Goal: Contribute content: Add original content to the website for others to see

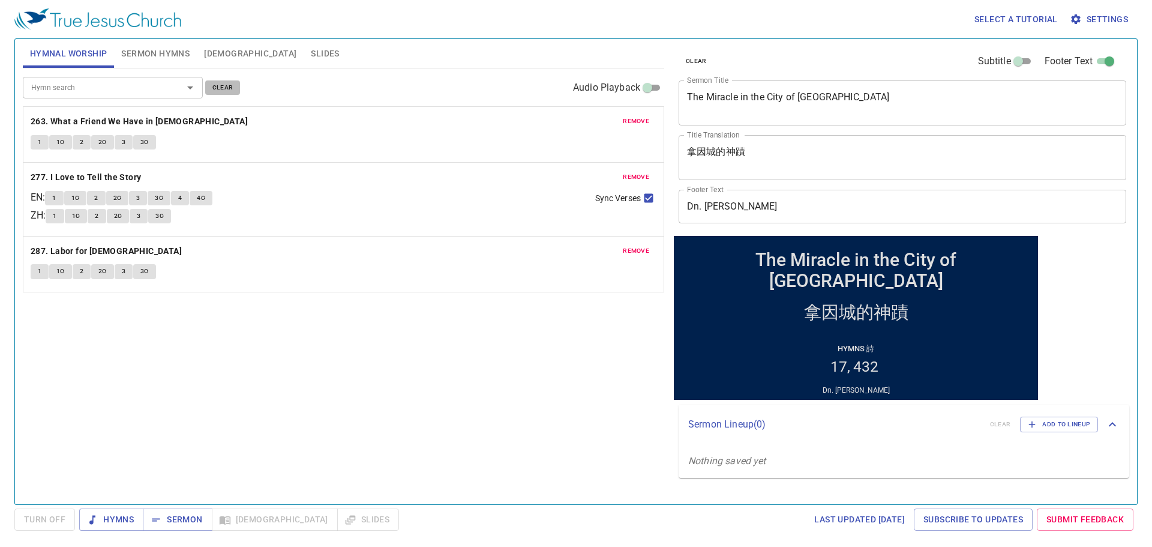
click at [222, 89] on span "clear" at bounding box center [222, 87] width 21 height 11
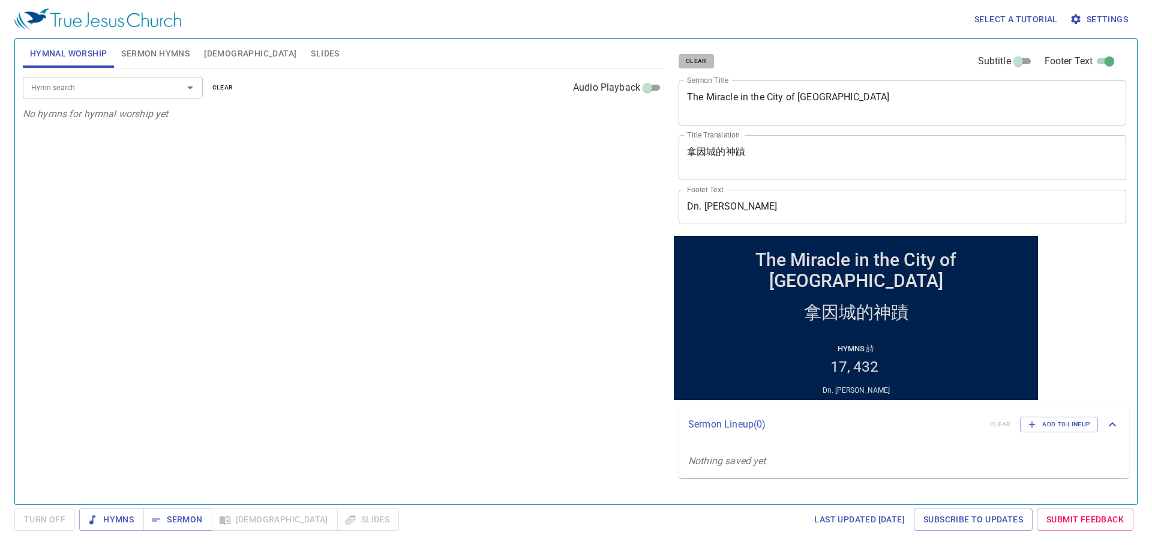
drag, startPoint x: 699, startPoint y: 64, endPoint x: 662, endPoint y: 64, distance: 37.2
click at [699, 64] on span "clear" at bounding box center [696, 61] width 21 height 11
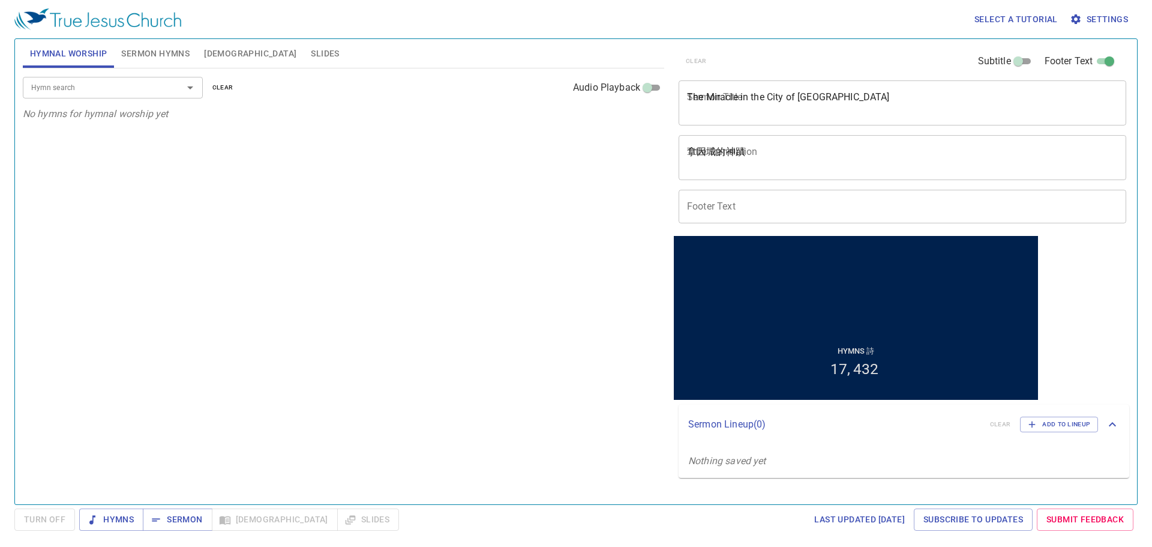
click at [182, 56] on span "Sermon Hymns" at bounding box center [155, 53] width 68 height 15
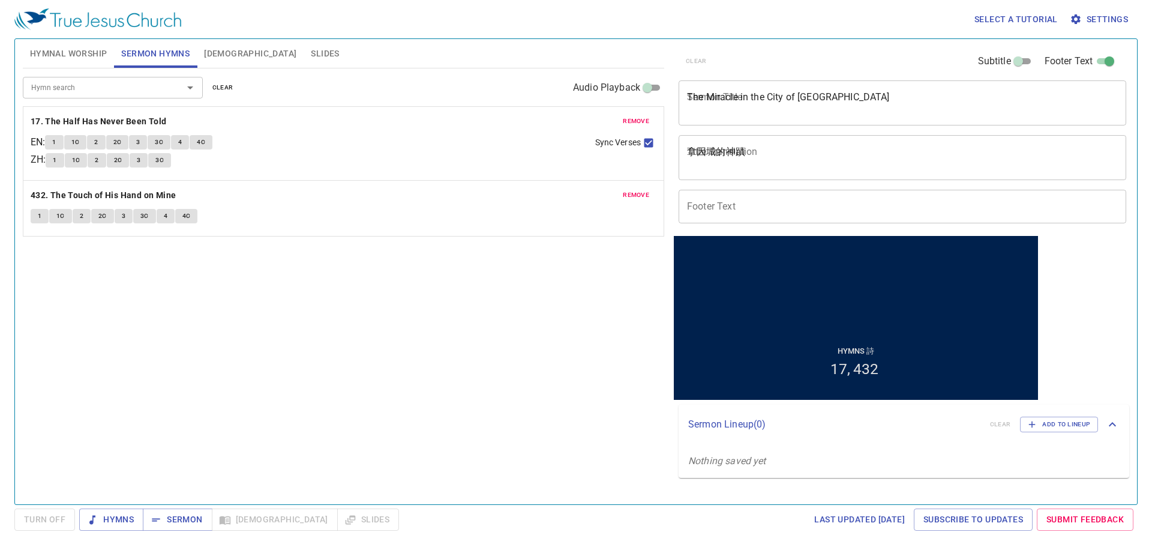
click at [234, 83] on button "clear" at bounding box center [222, 87] width 35 height 14
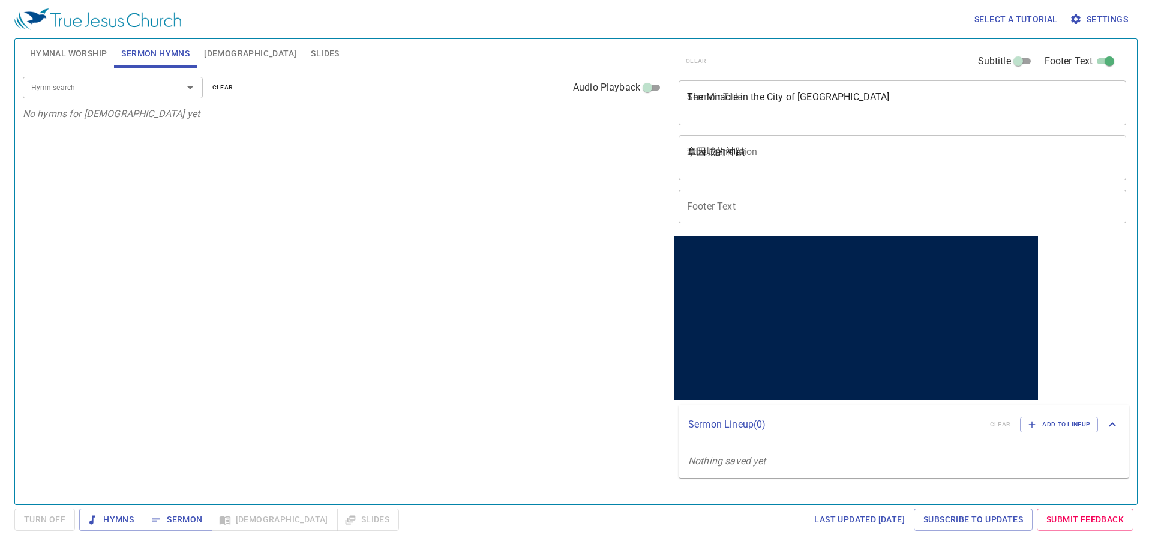
click at [726, 94] on textarea "The Miracle in the City of Nain" at bounding box center [902, 102] width 431 height 23
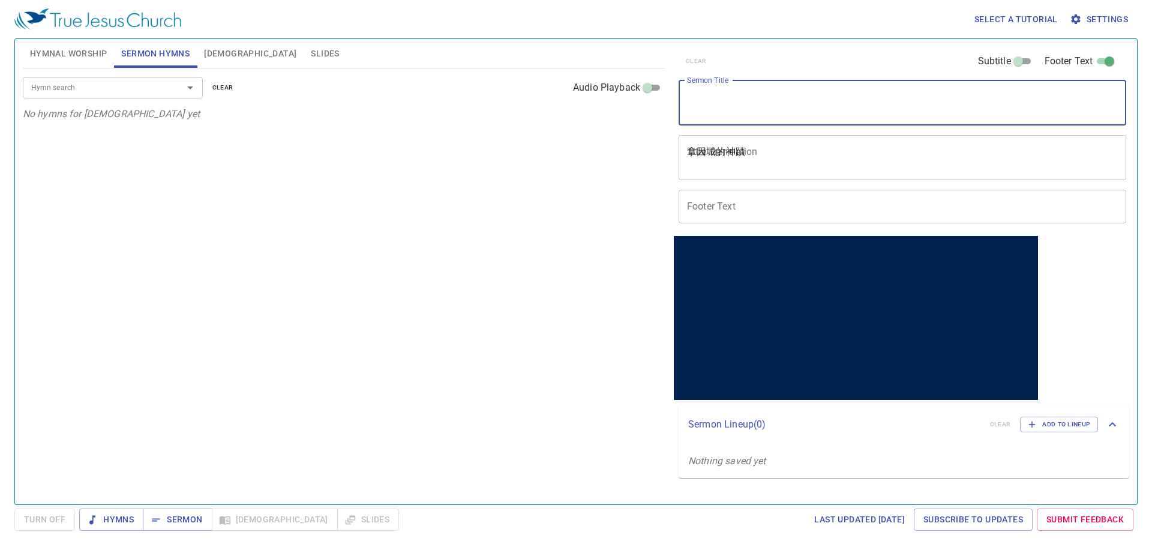
paste textarea "[DEMOGRAPHIC_DATA]'s Co-Worker"
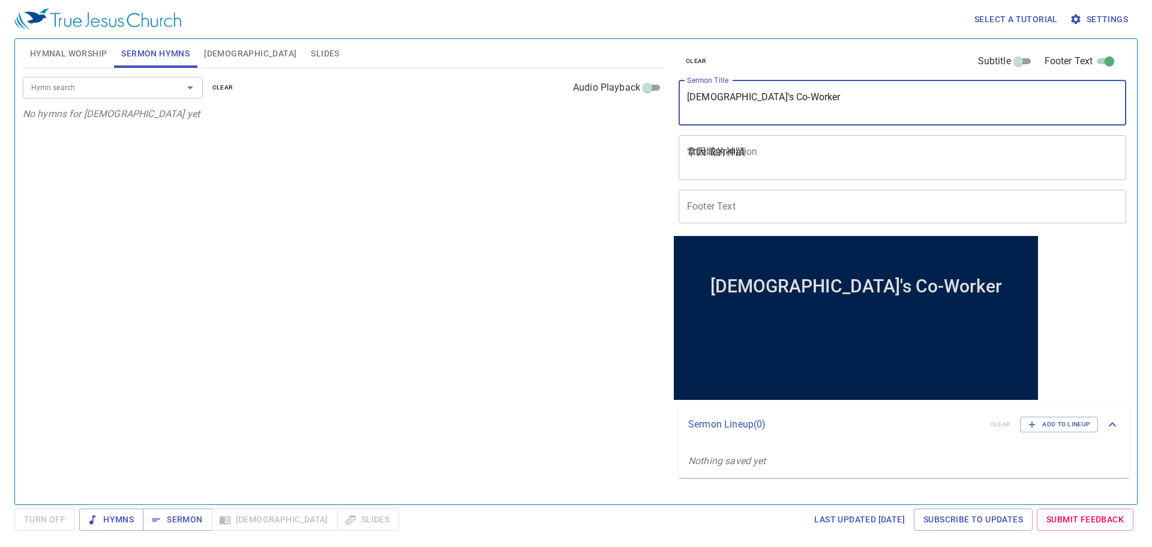
type textarea "[DEMOGRAPHIC_DATA]'s Co-Worker"
click at [739, 164] on textarea "拿因城的神蹟" at bounding box center [902, 157] width 431 height 23
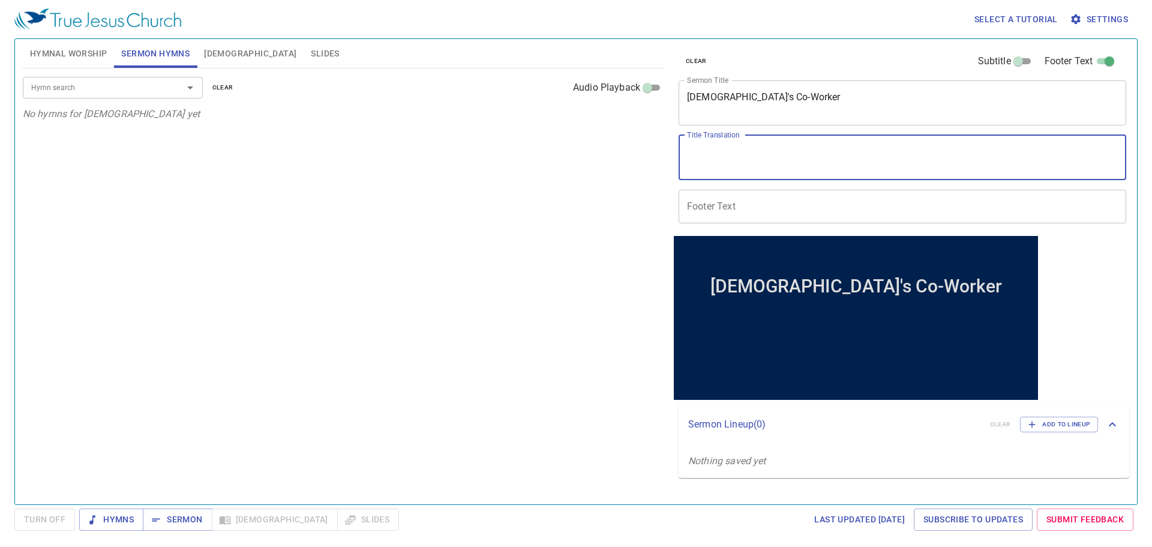
paste textarea "[DEMOGRAPHIC_DATA]的同工"
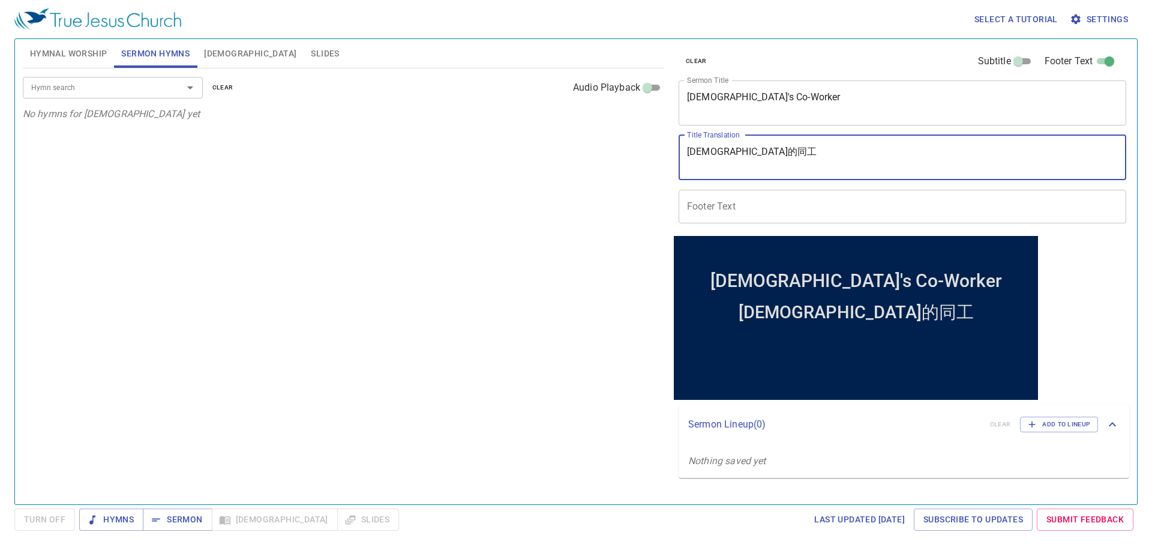
type textarea "[DEMOGRAPHIC_DATA]的同工"
click at [728, 211] on input "Footer Text" at bounding box center [903, 207] width 448 height 34
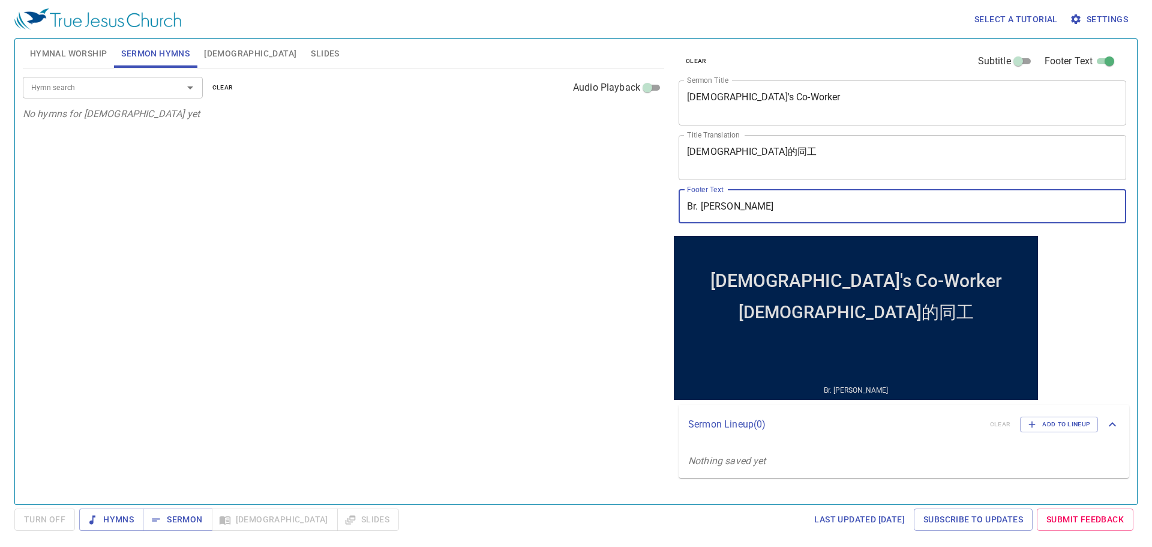
type input "Br. [PERSON_NAME]"
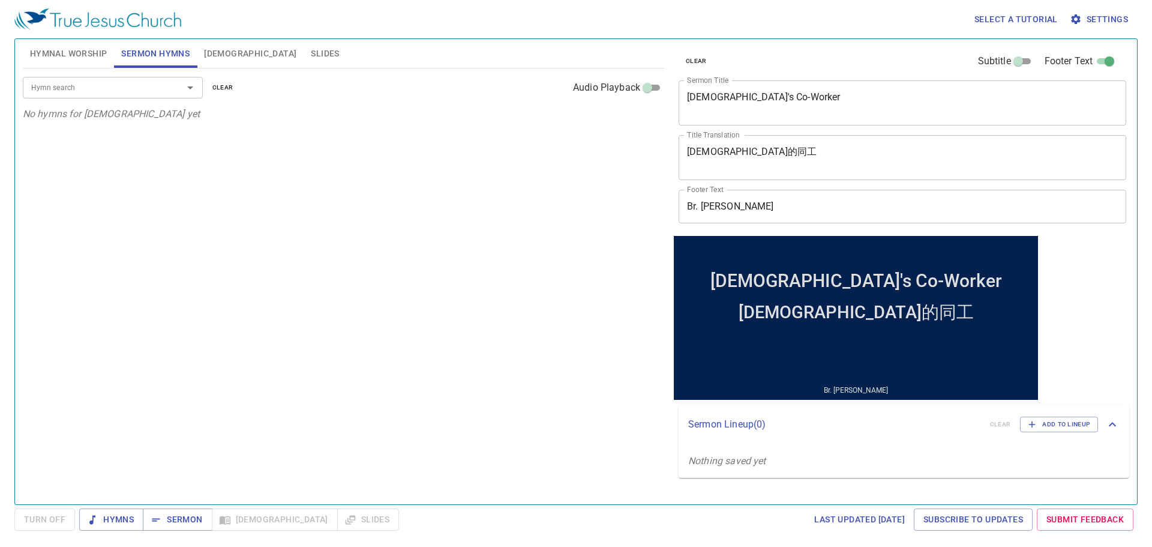
click at [600, 239] on div "Hymn search Hymn search clear Audio Playback No hymns for sermon yet" at bounding box center [343, 280] width 641 height 425
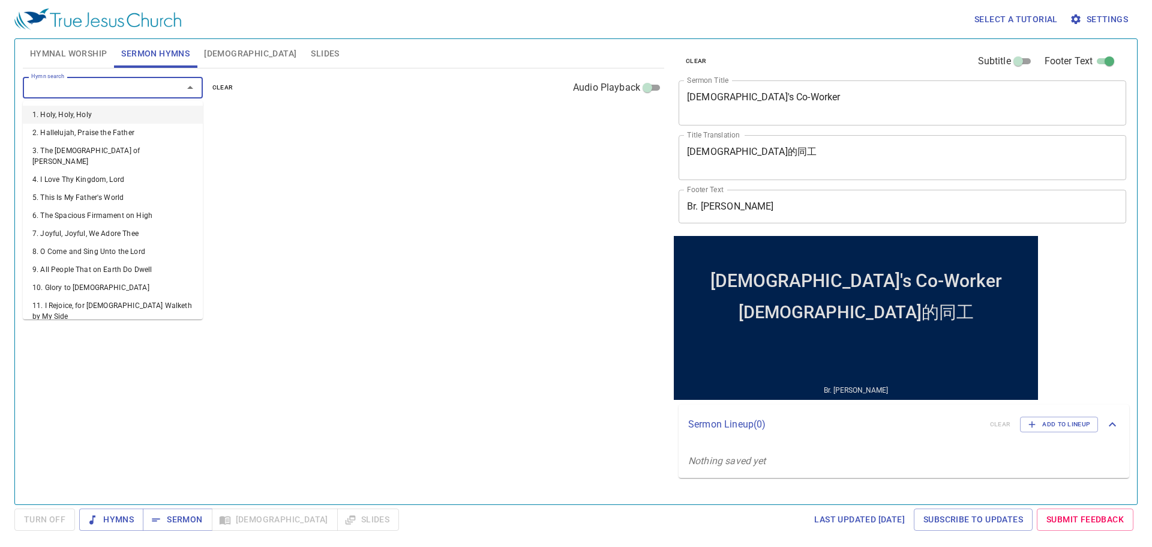
click at [152, 90] on input "Hymn search" at bounding box center [94, 87] width 137 height 14
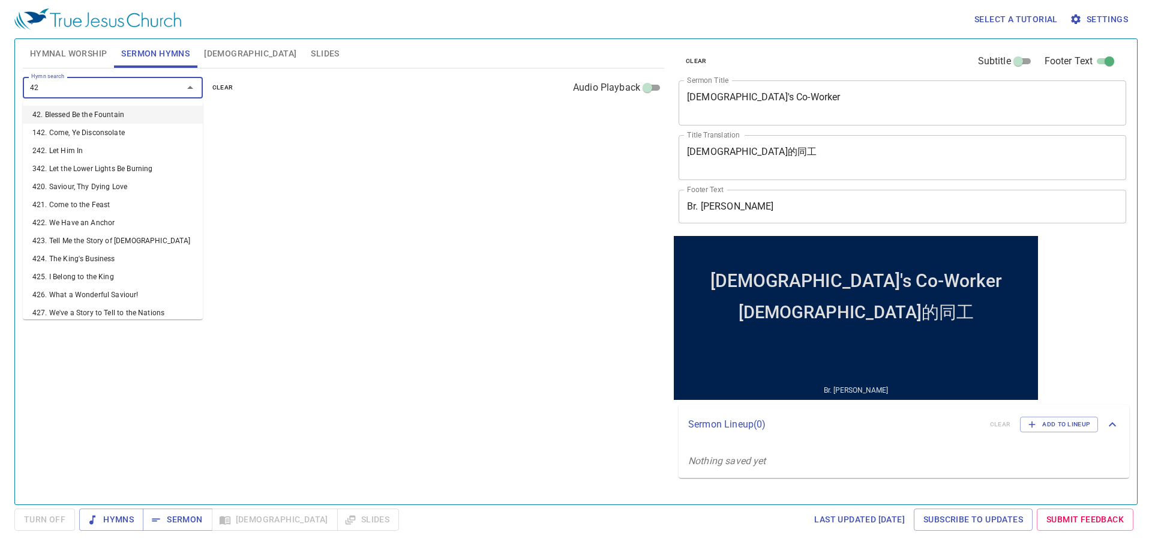
type input "428"
type input "358"
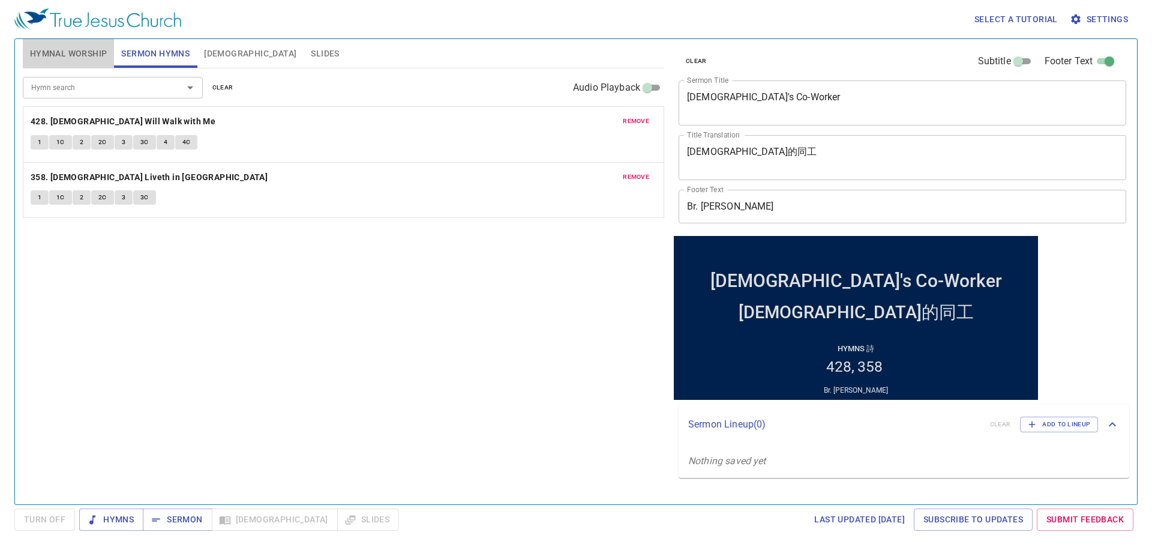
click at [81, 58] on span "Hymnal Worship" at bounding box center [68, 53] width 77 height 15
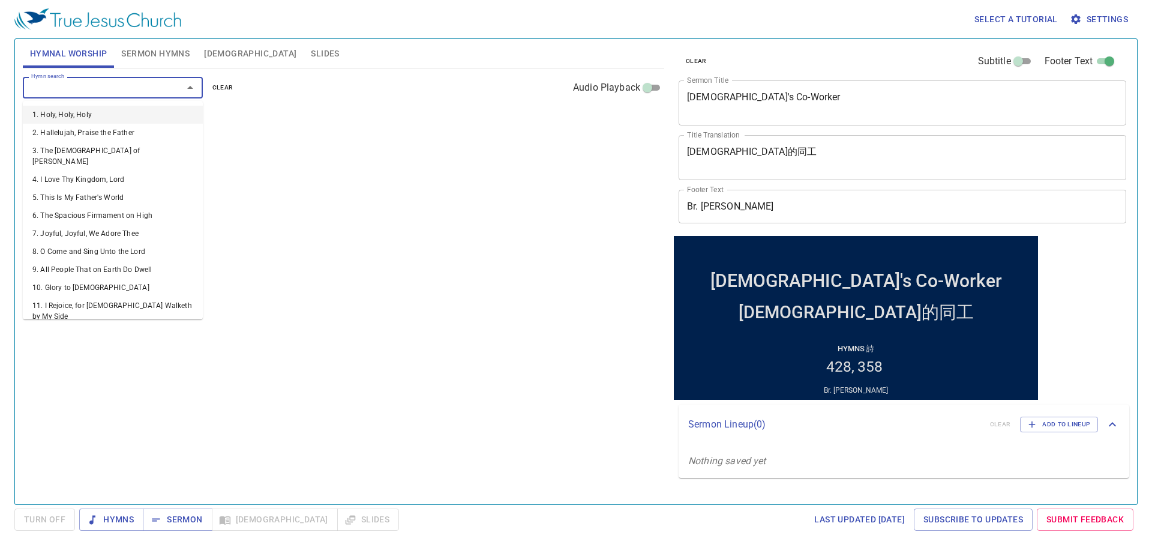
click at [105, 91] on input "Hymn search" at bounding box center [94, 87] width 137 height 14
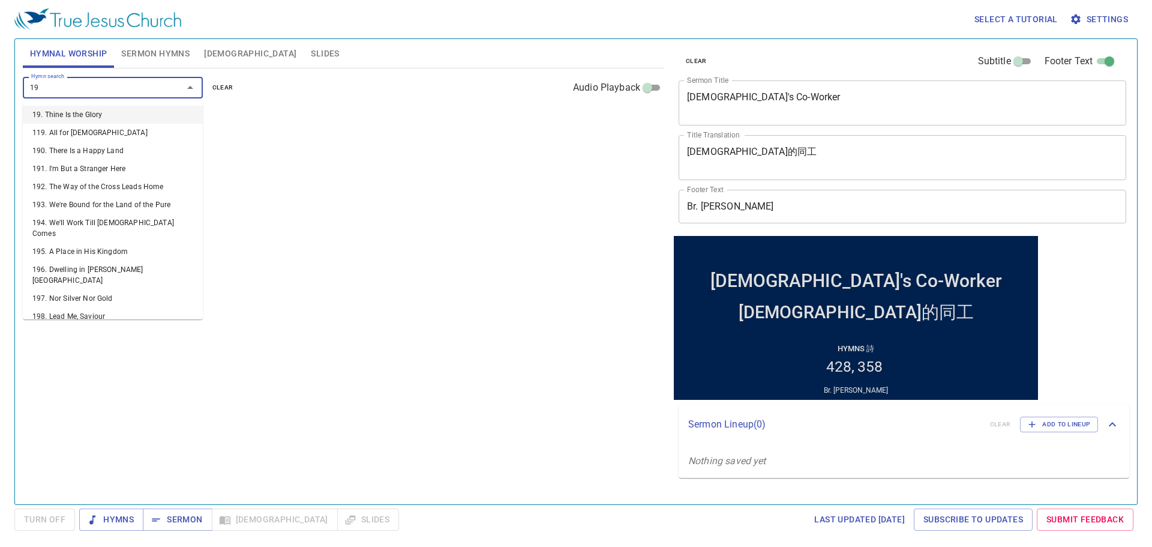
type input "194"
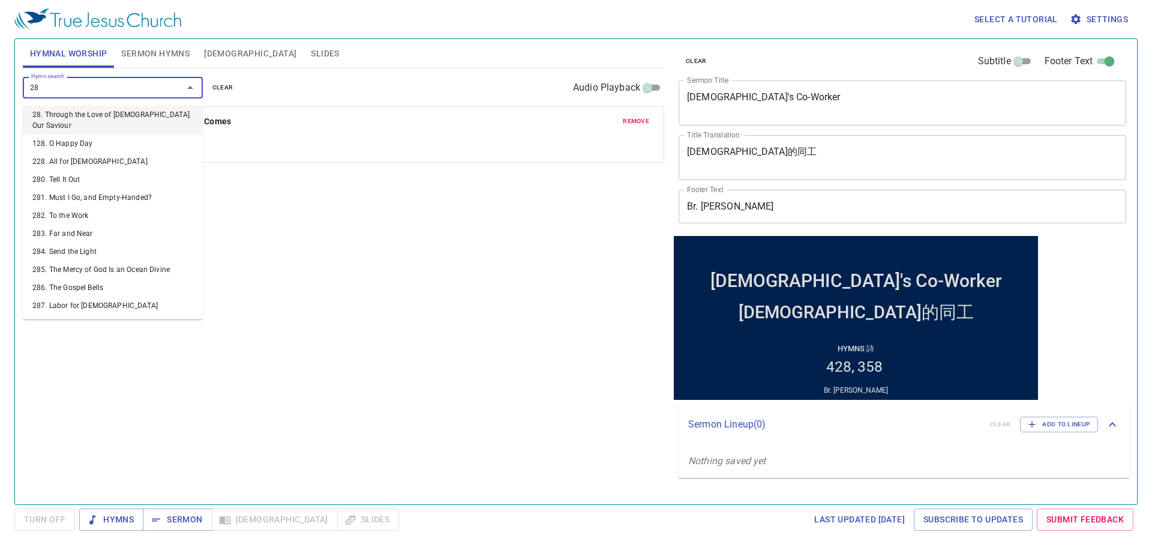
type input "283"
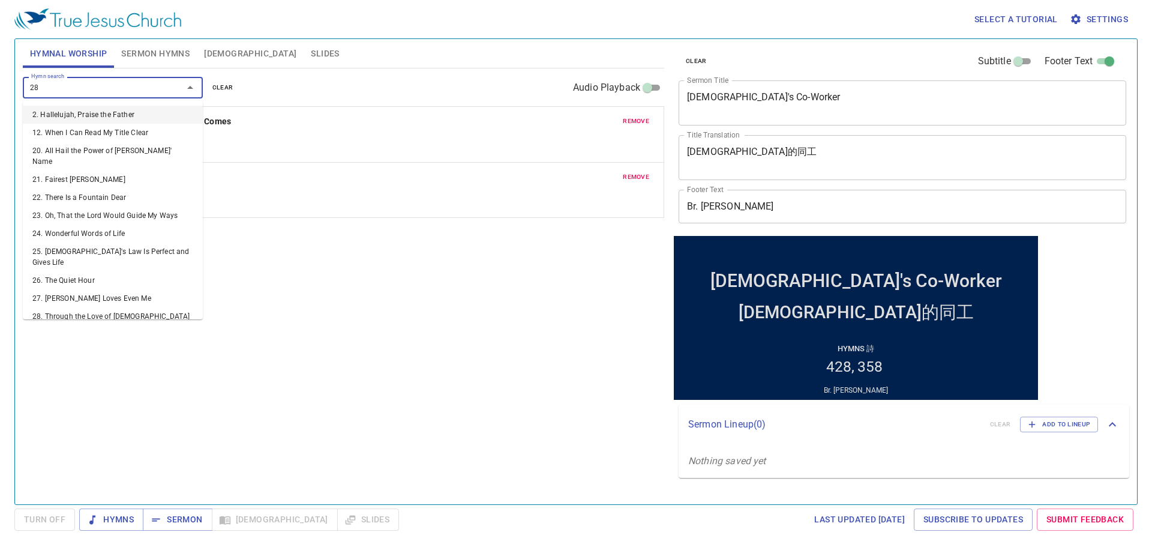
type input "287"
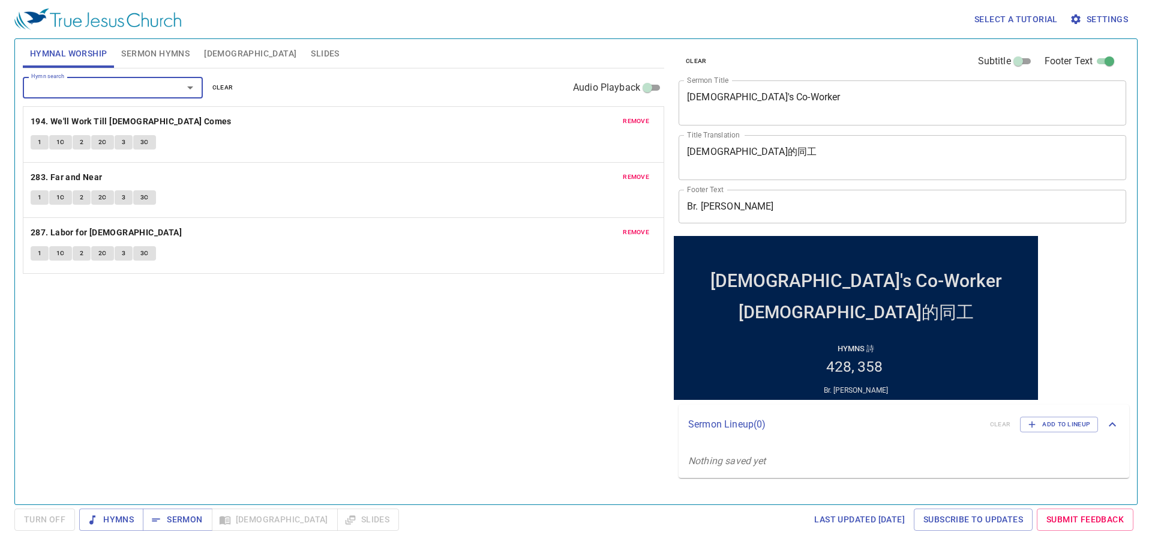
click at [542, 388] on div "Hymn search Hymn search clear Audio Playback remove 194. We'll Work Till Jesus …" at bounding box center [343, 280] width 641 height 425
click at [172, 525] on span "Sermon" at bounding box center [177, 519] width 50 height 15
click at [486, 341] on div "Hymn search Hymn search clear Audio Playback remove 194. We'll Work Till Jesus …" at bounding box center [343, 280] width 641 height 425
click at [543, 409] on div "Hymn search Hymn search clear Audio Playback remove 194. We'll Work Till Jesus …" at bounding box center [343, 280] width 641 height 425
click at [439, 352] on div "Hymn search Hymn search clear Audio Playback remove 194. We'll Work Till Jesus …" at bounding box center [343, 280] width 641 height 425
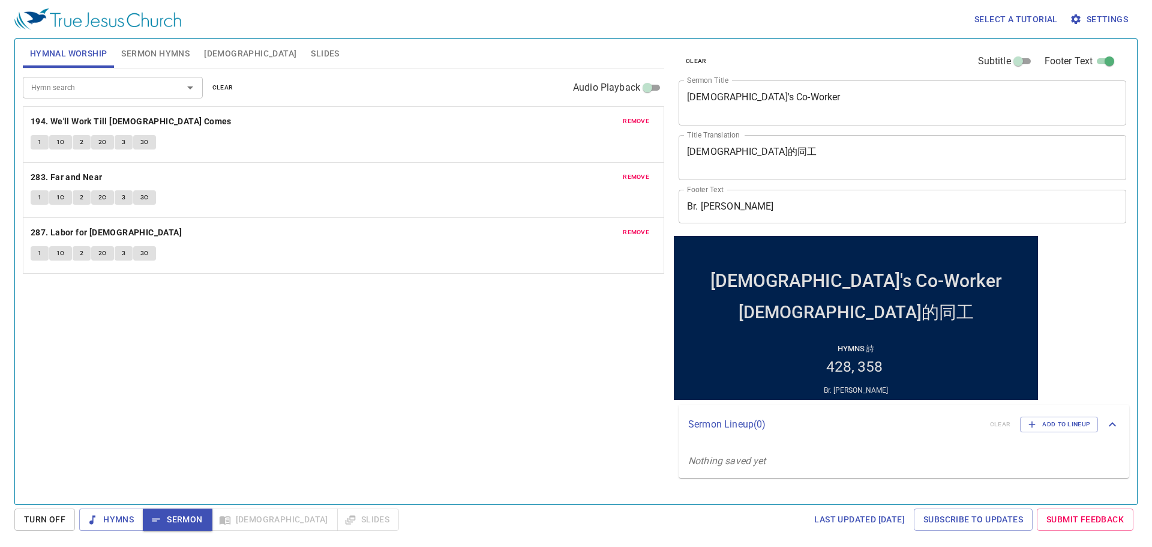
click at [556, 351] on div "Hymn search Hymn search clear Audio Playback remove 194. We'll Work Till Jesus …" at bounding box center [343, 280] width 641 height 425
click at [122, 514] on span "Hymns" at bounding box center [111, 519] width 45 height 15
click at [335, 316] on div "Hymn search Hymn search clear Audio Playback remove 194. We'll Work Till Jesus …" at bounding box center [343, 280] width 641 height 425
click at [34, 143] on button "1" at bounding box center [40, 142] width 18 height 14
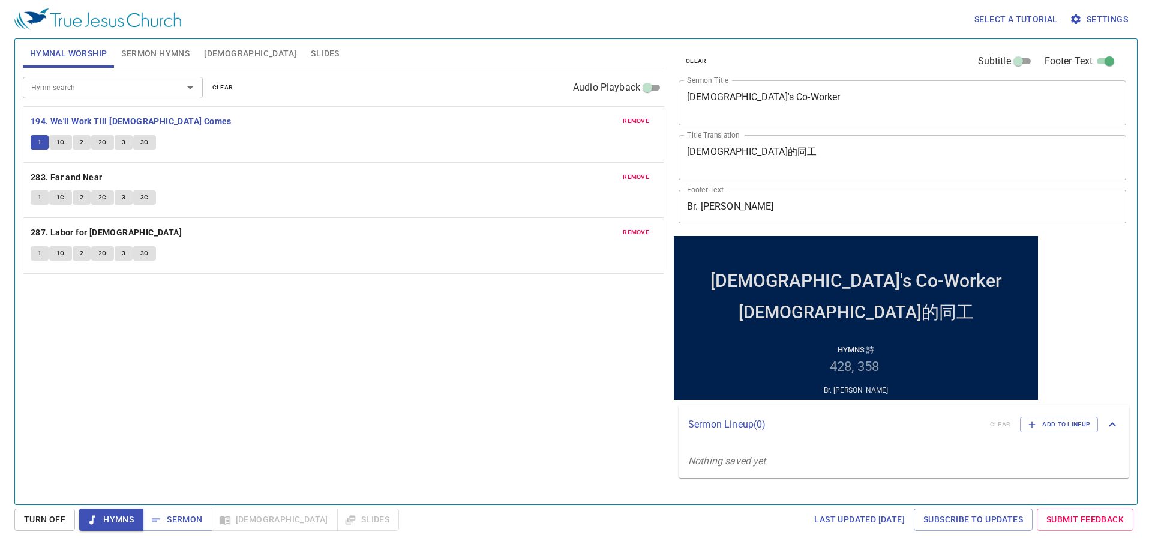
click at [511, 373] on div "Hymn search Hymn search clear Audio Playback remove 194. We'll Work Till Jesus …" at bounding box center [343, 280] width 641 height 425
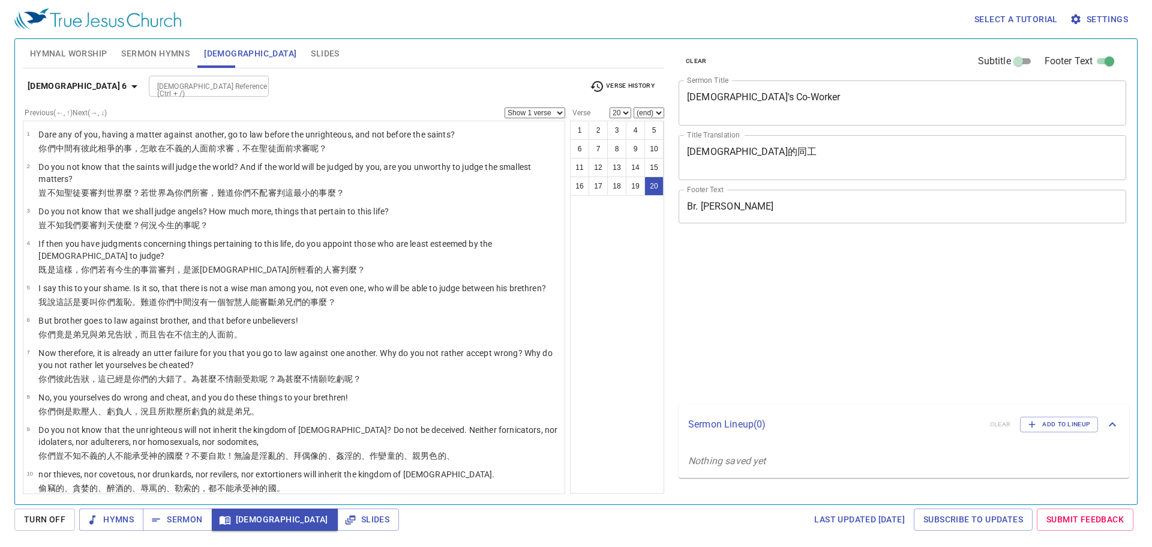
select select "20"
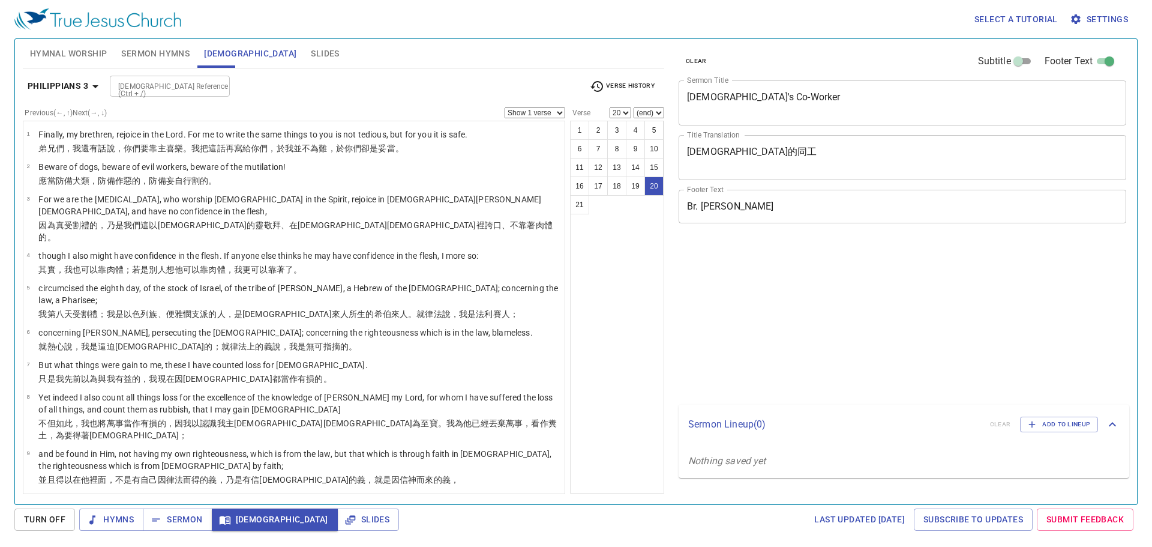
select select "20"
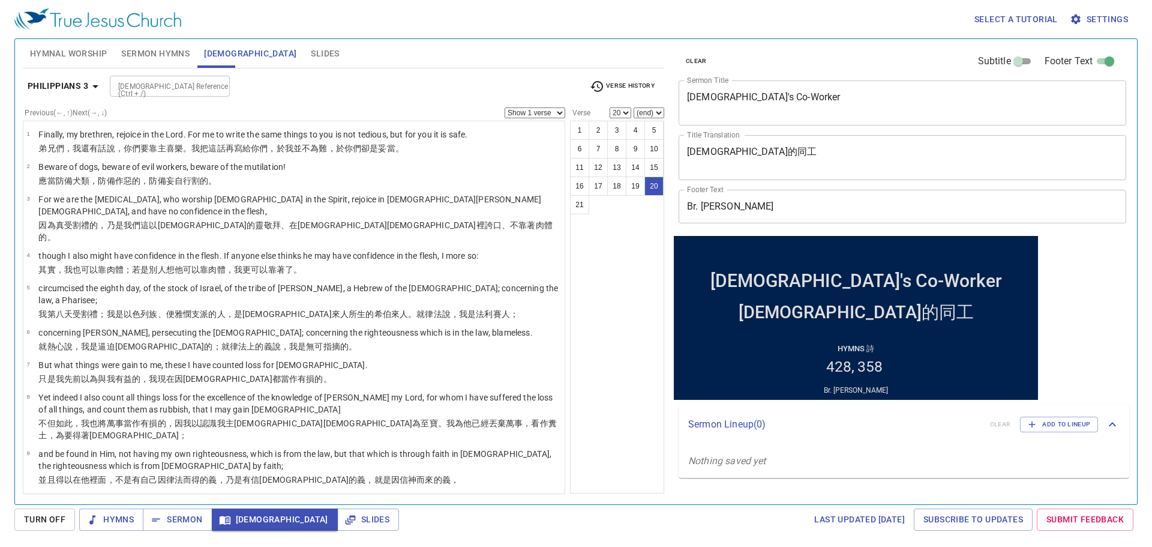
scroll to position [378, 0]
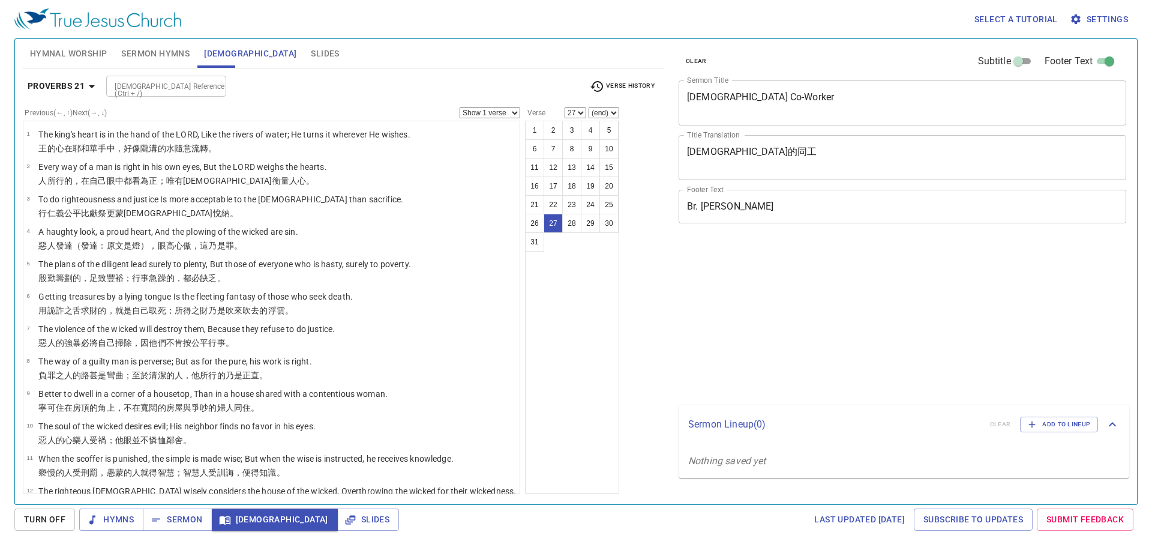
select select "27"
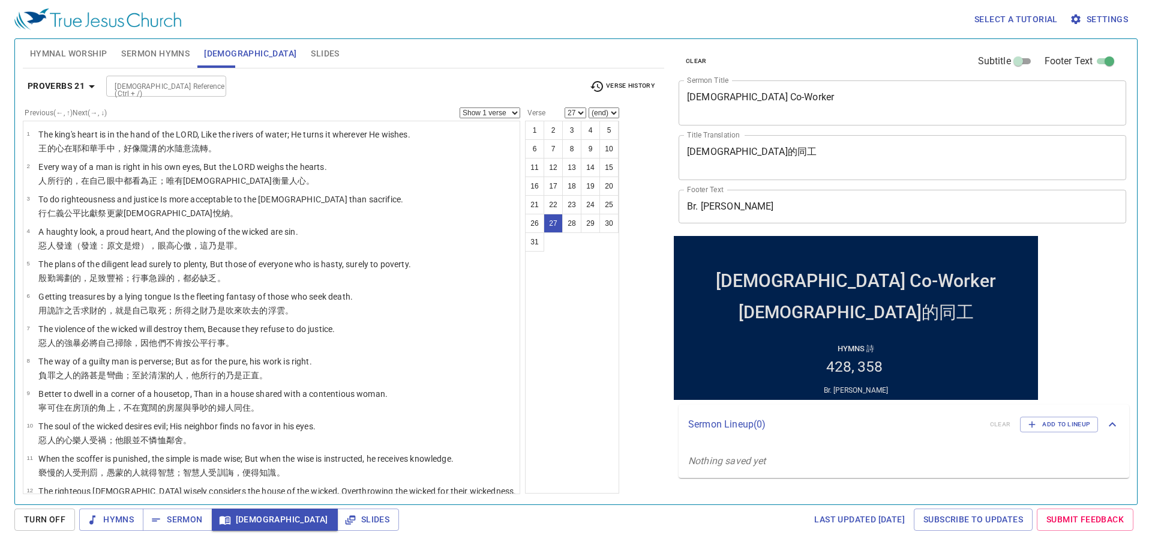
scroll to position [642, 0]
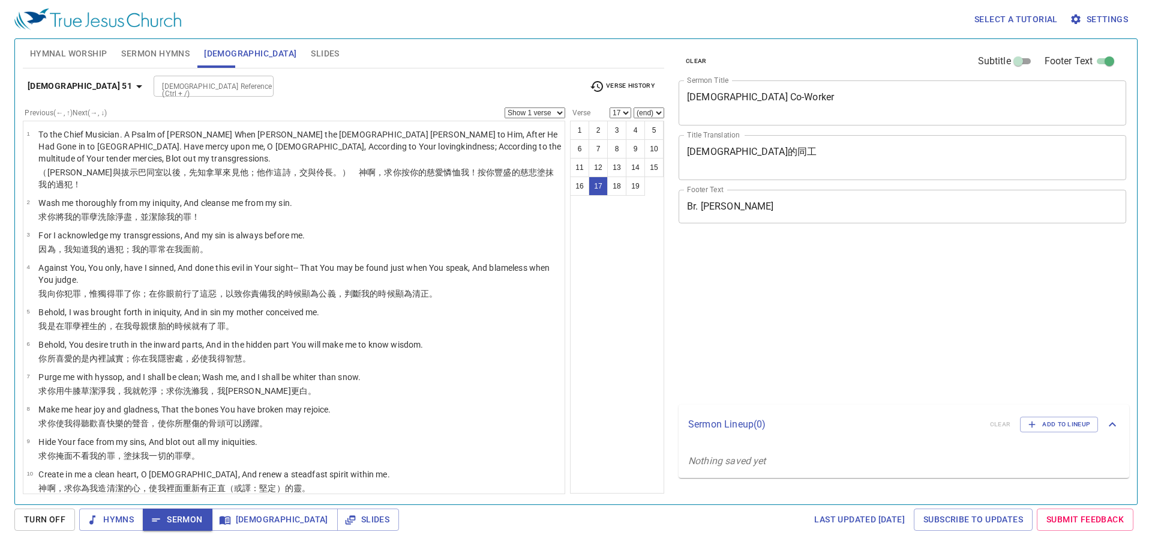
select select "17"
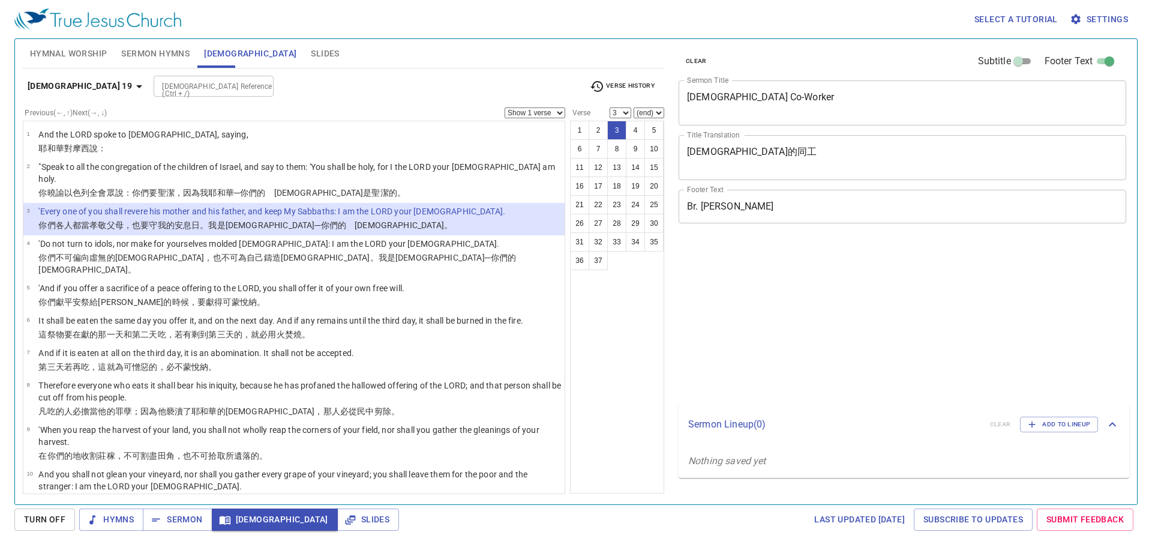
select select "3"
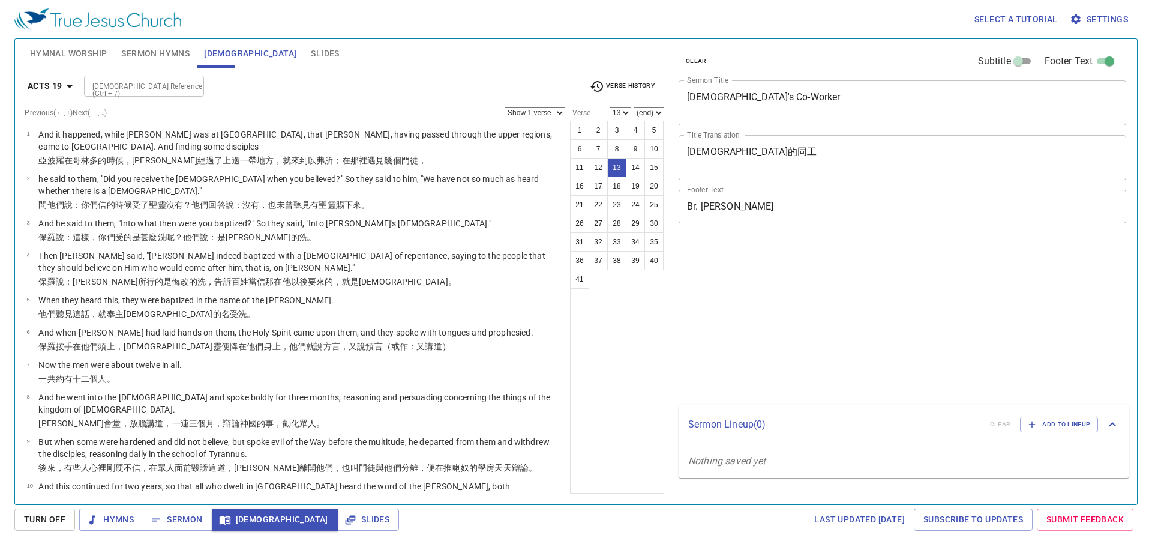
select select "13"
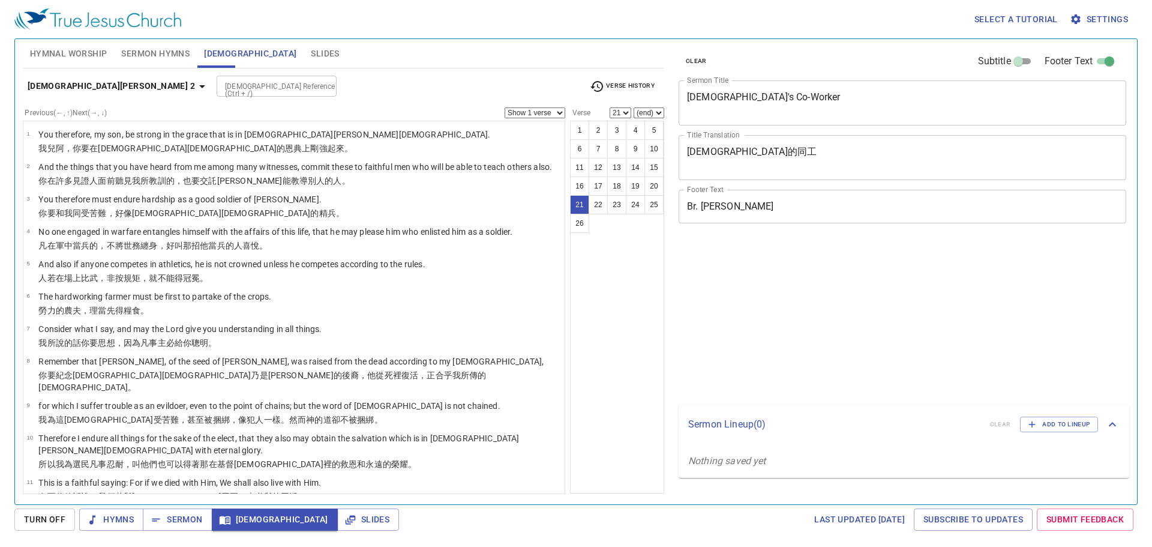
select select "21"
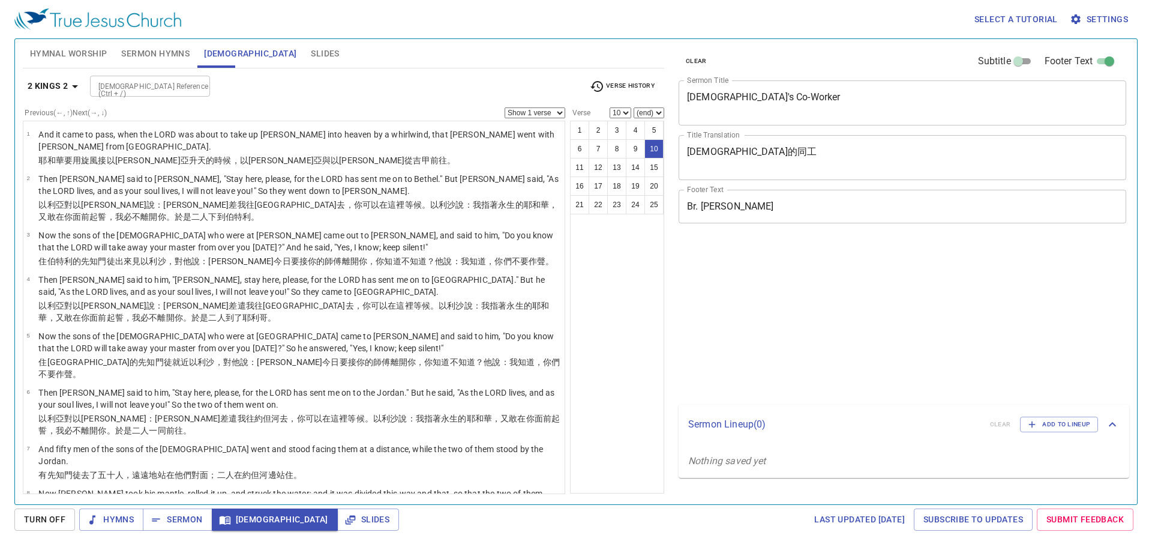
select select "10"
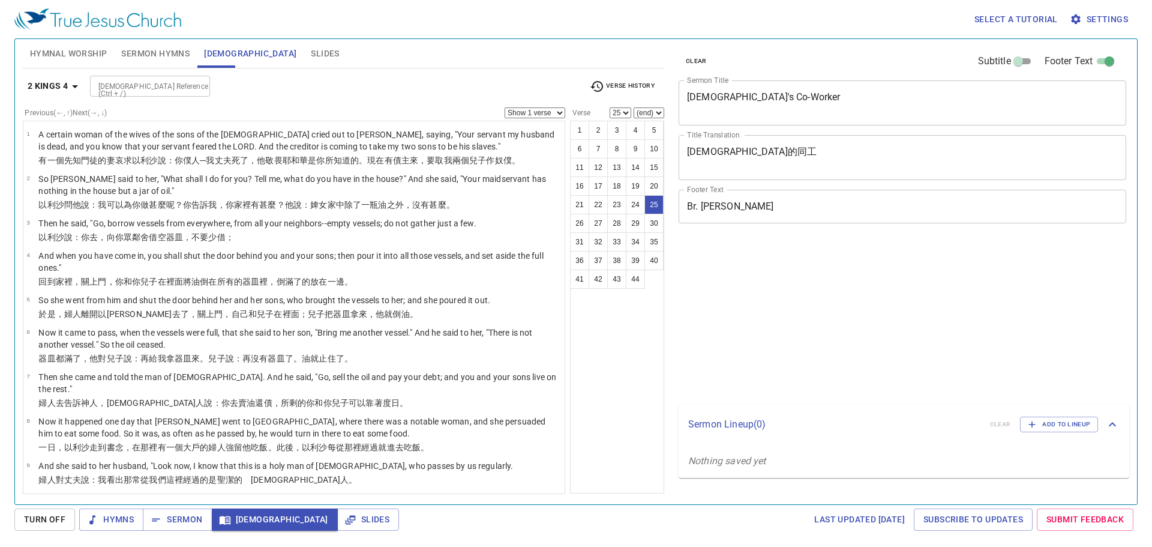
select select "25"
